Goal: Navigation & Orientation: Find specific page/section

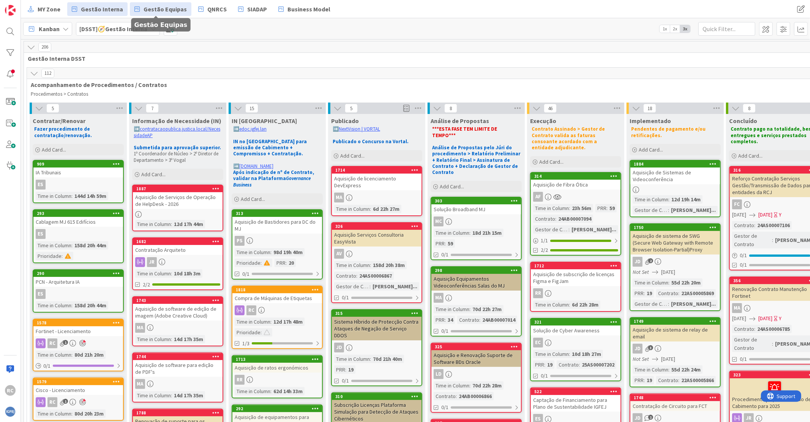
click at [162, 12] on span "Gestão Equipas" at bounding box center [165, 9] width 43 height 9
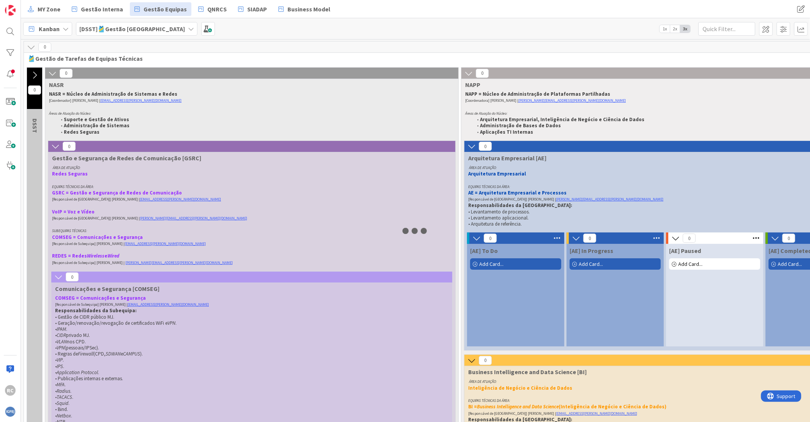
click at [35, 74] on icon at bounding box center [34, 75] width 8 height 8
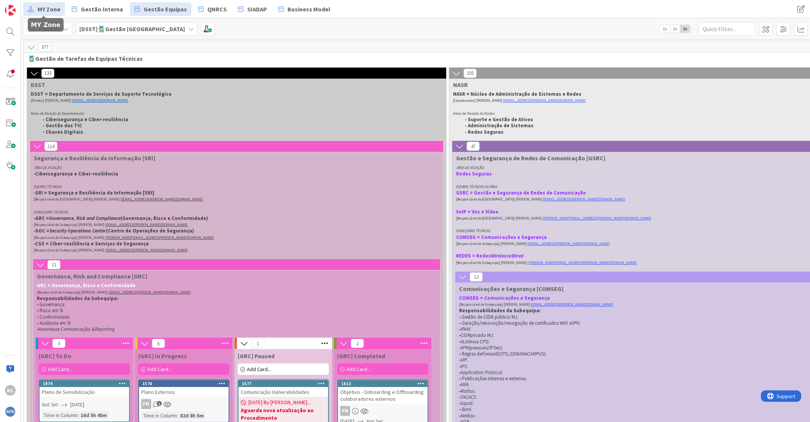
click at [43, 5] on span "MY Zone" at bounding box center [49, 9] width 23 height 9
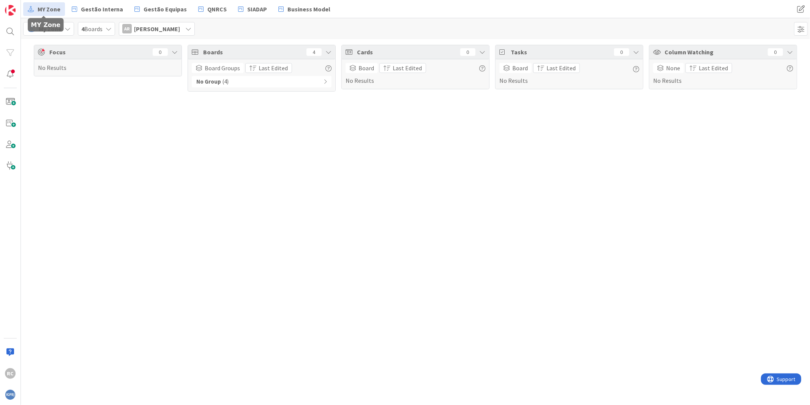
click at [48, 9] on span "MY Zone" at bounding box center [49, 9] width 23 height 9
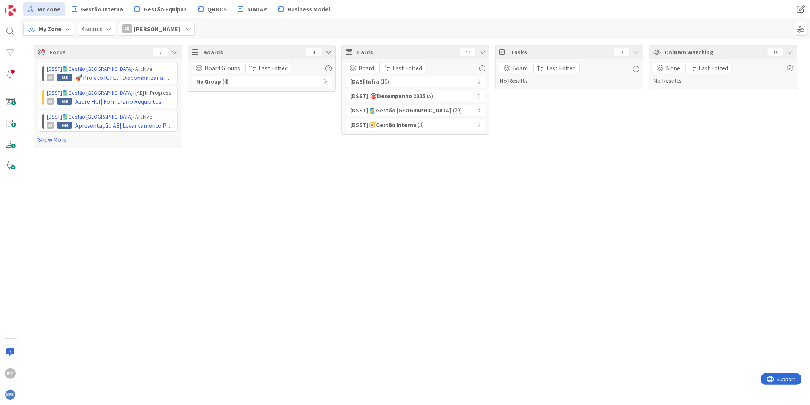
click at [58, 31] on span "My Zone" at bounding box center [50, 28] width 23 height 9
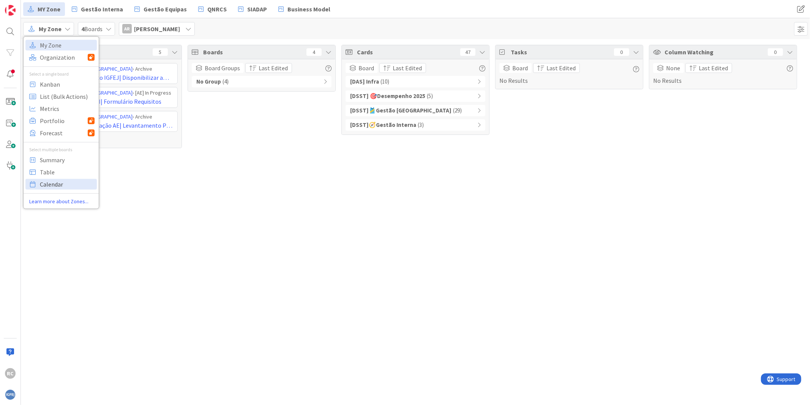
click at [62, 183] on span "Calendar" at bounding box center [67, 183] width 55 height 11
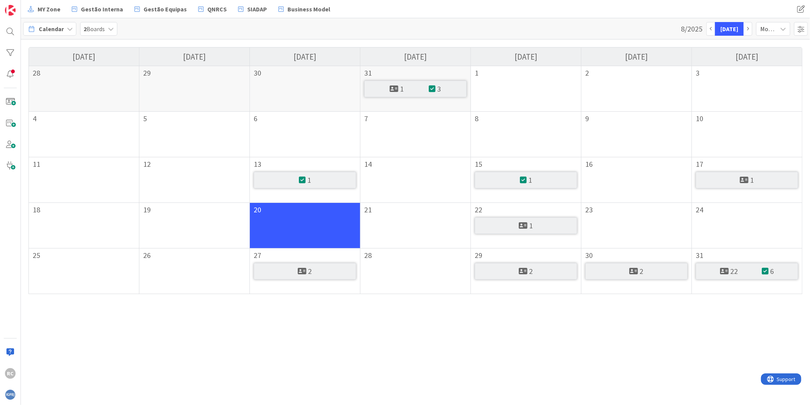
click at [712, 28] on icon "button" at bounding box center [711, 29] width 2 height 4
